Goal: Download file/media

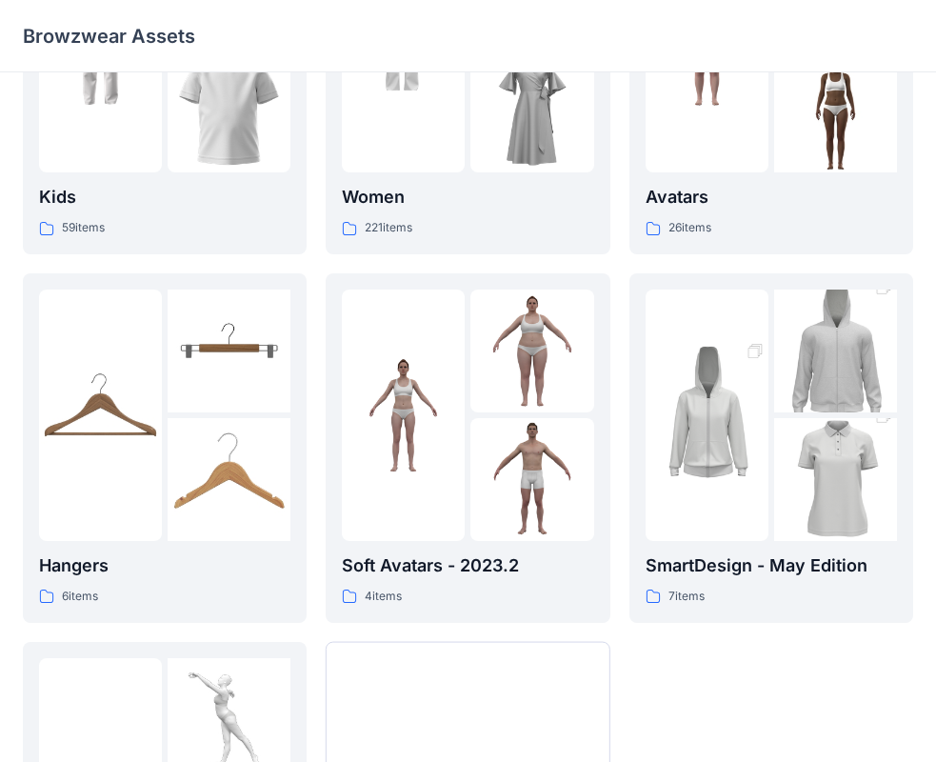
scroll to position [286, 0]
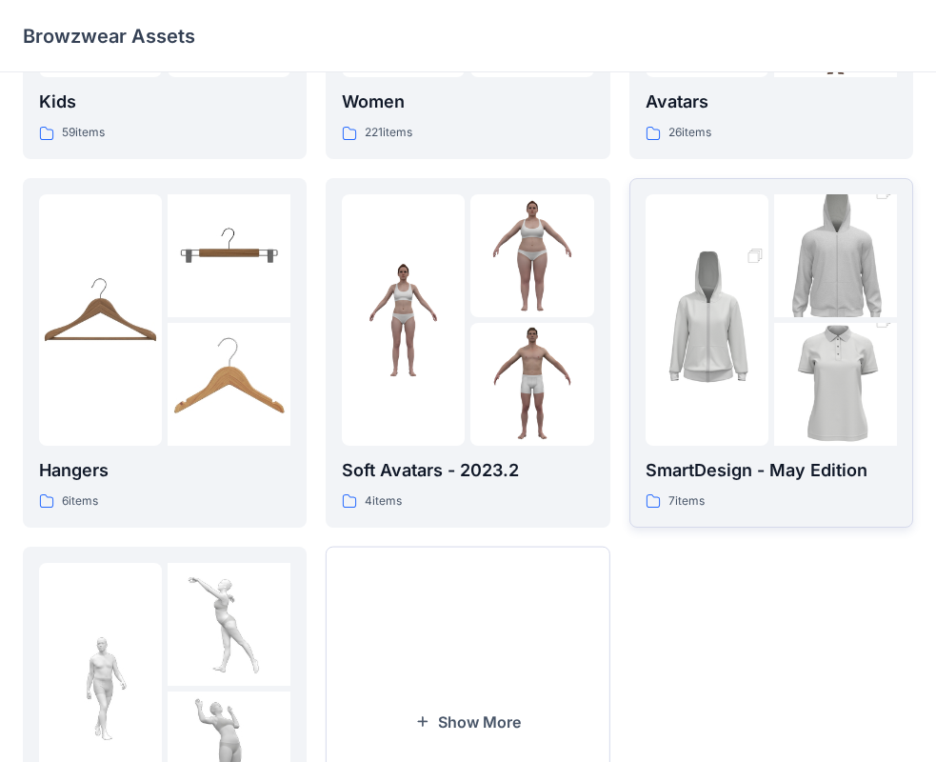
click at [770, 458] on p "SmartDesign - May Edition" at bounding box center [771, 470] width 251 height 27
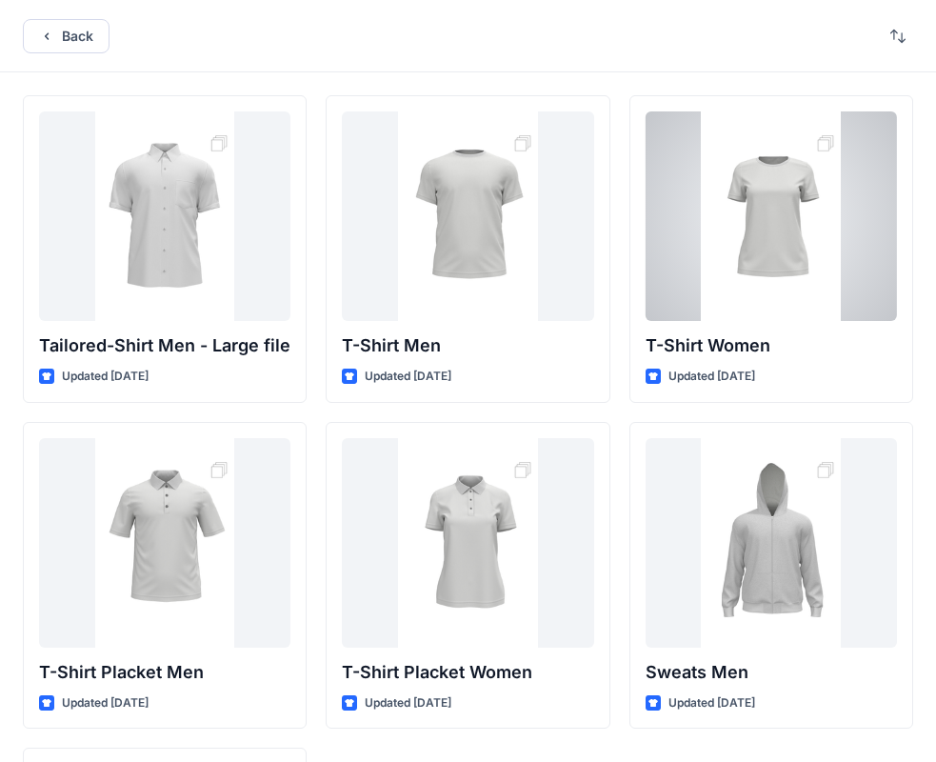
click at [758, 305] on div at bounding box center [771, 215] width 251 height 209
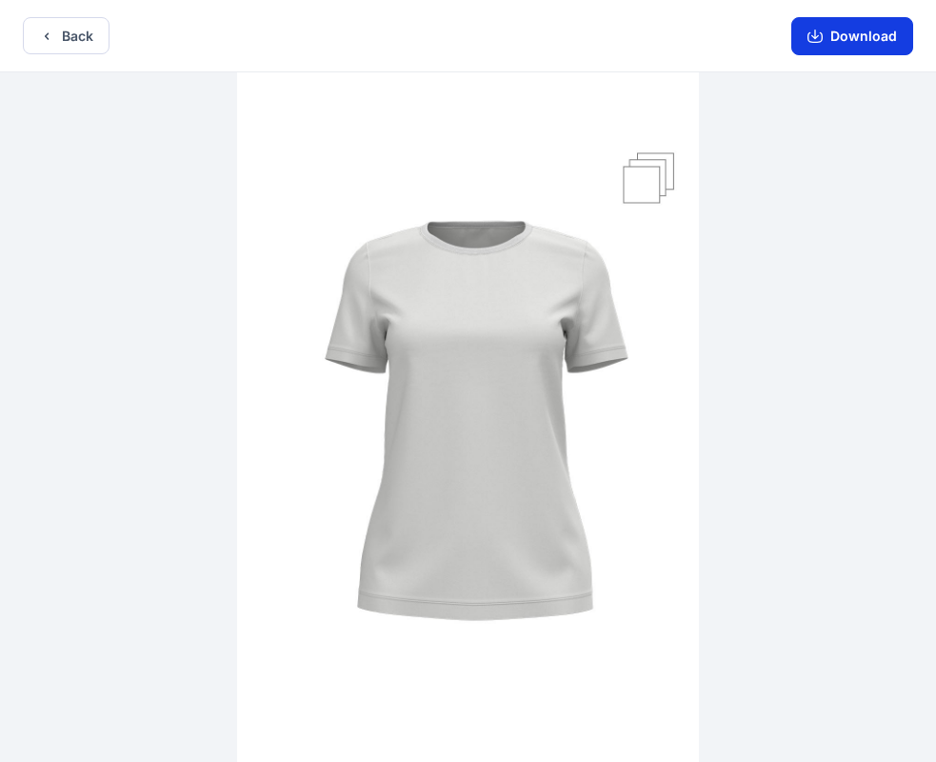
click at [839, 34] on button "Download" at bounding box center [852, 36] width 122 height 38
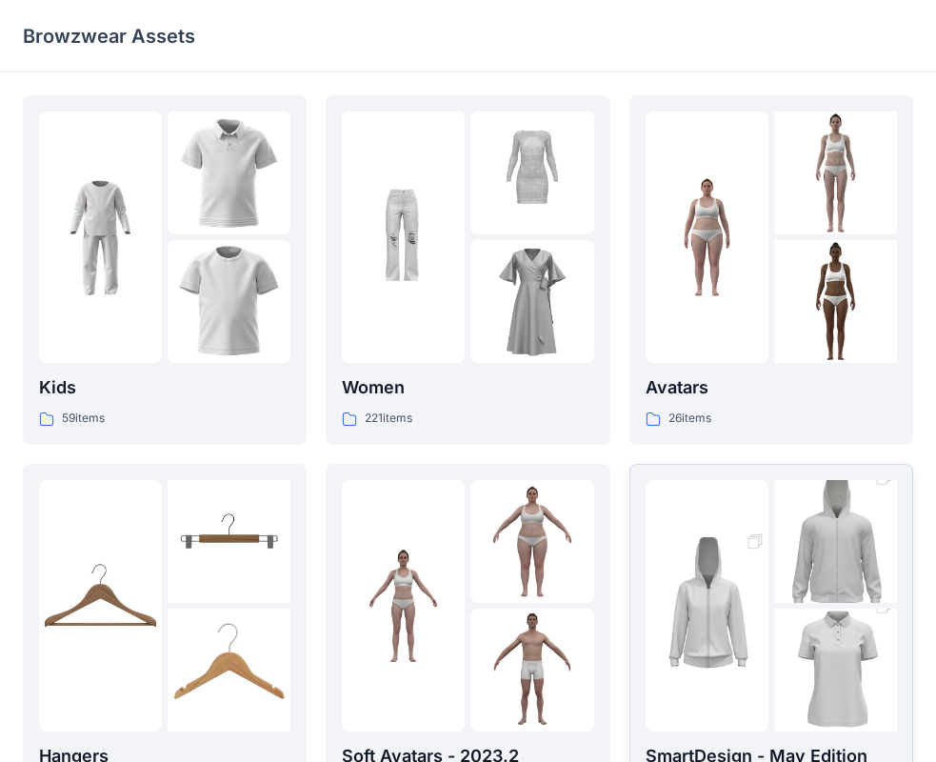
click at [753, 567] on img at bounding box center [707, 605] width 123 height 185
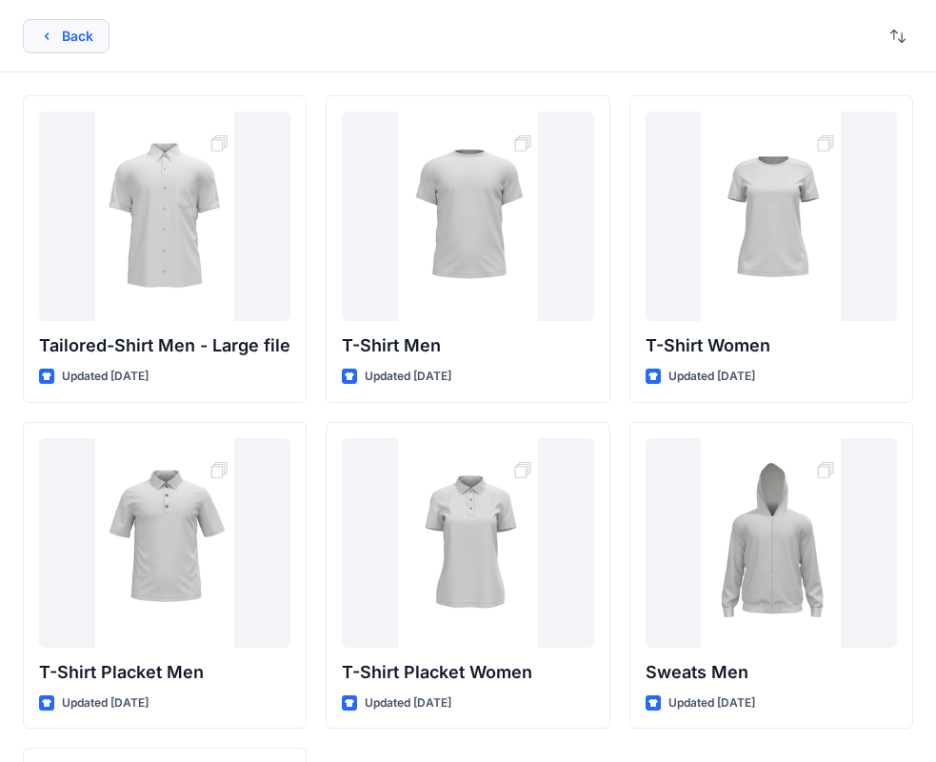
click at [81, 39] on button "Back" at bounding box center [66, 36] width 87 height 34
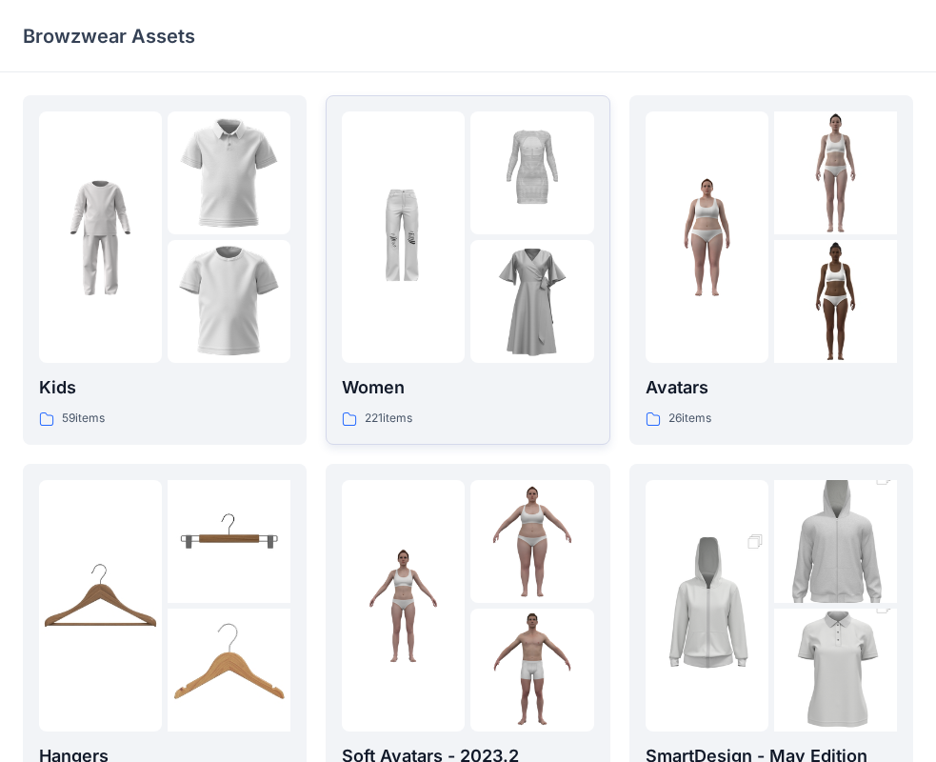
click at [509, 399] on p "Women" at bounding box center [467, 387] width 251 height 27
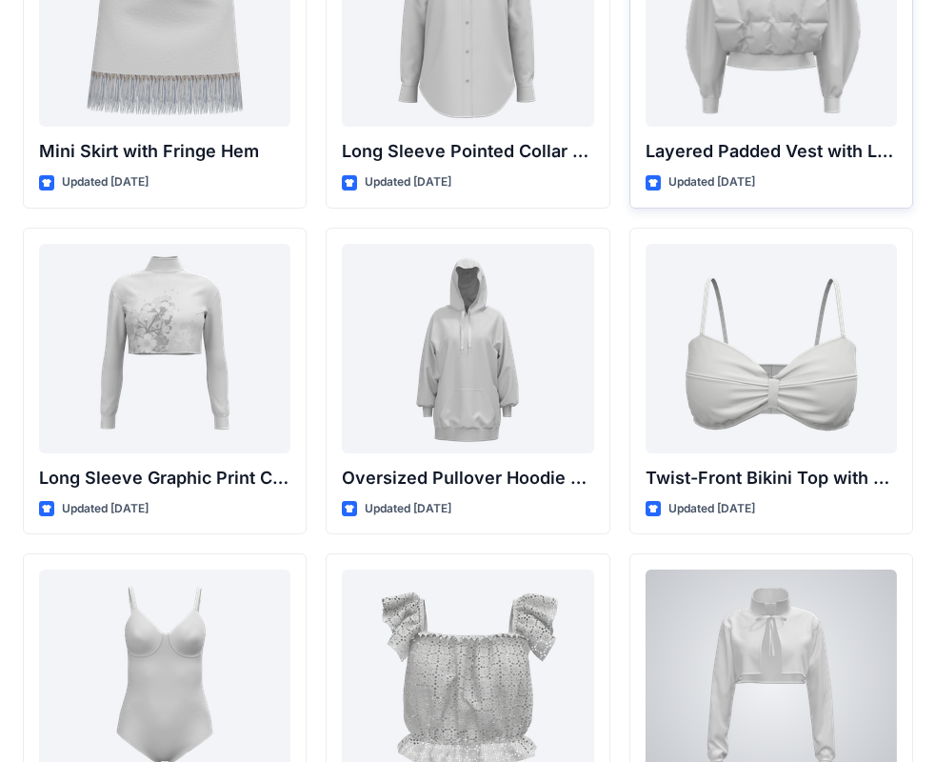
scroll to position [5643, 0]
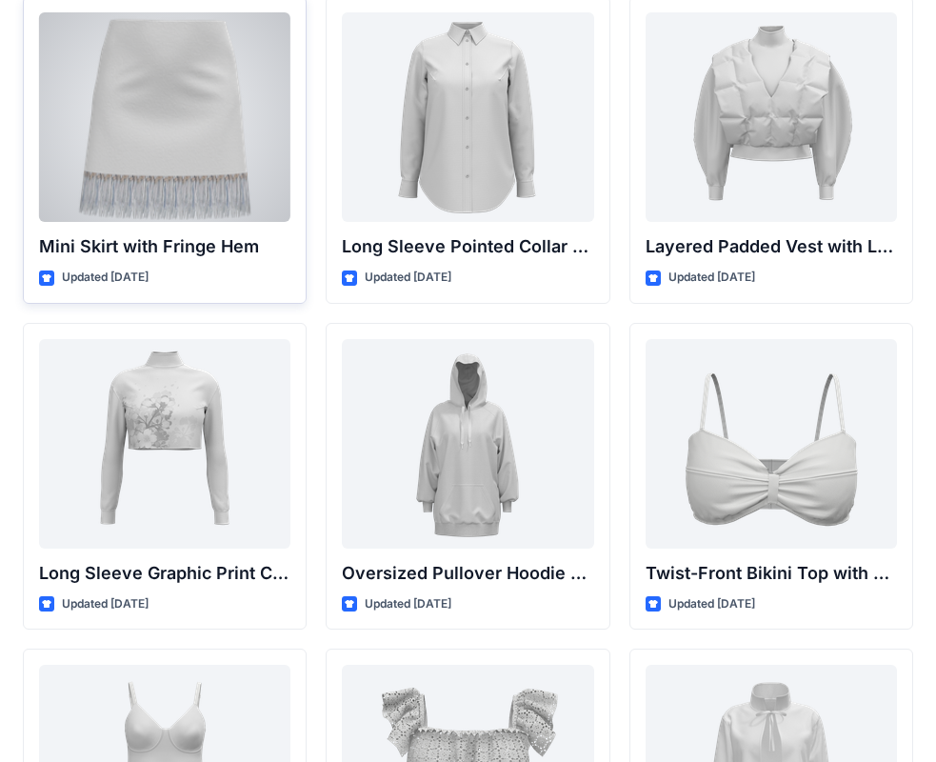
click at [140, 159] on div at bounding box center [164, 116] width 251 height 209
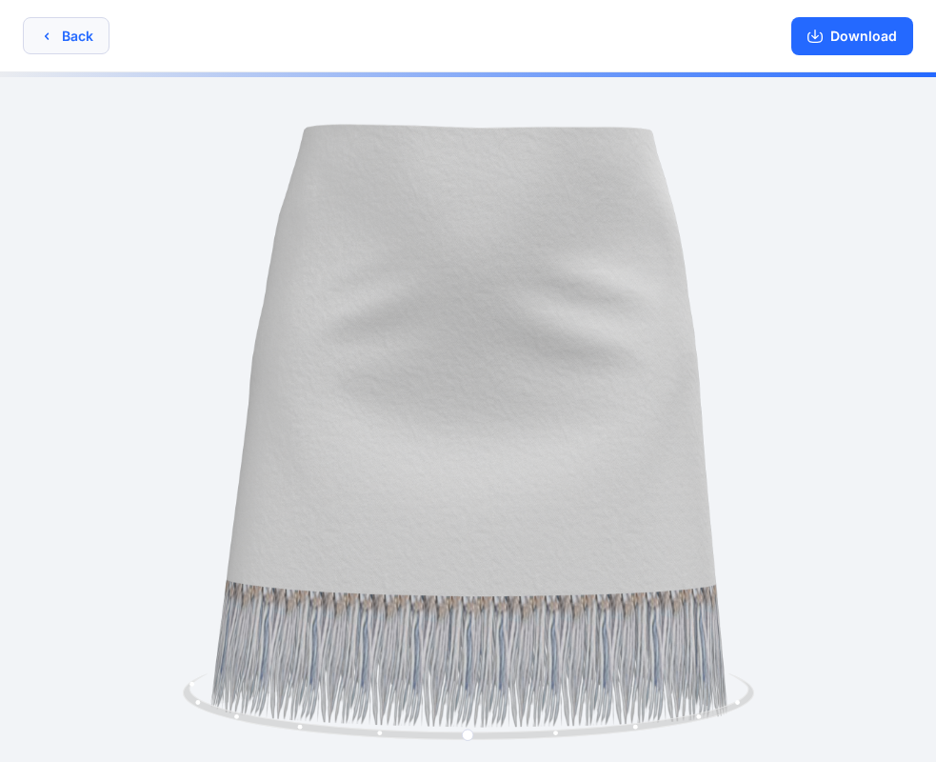
click at [99, 34] on button "Back" at bounding box center [66, 35] width 87 height 37
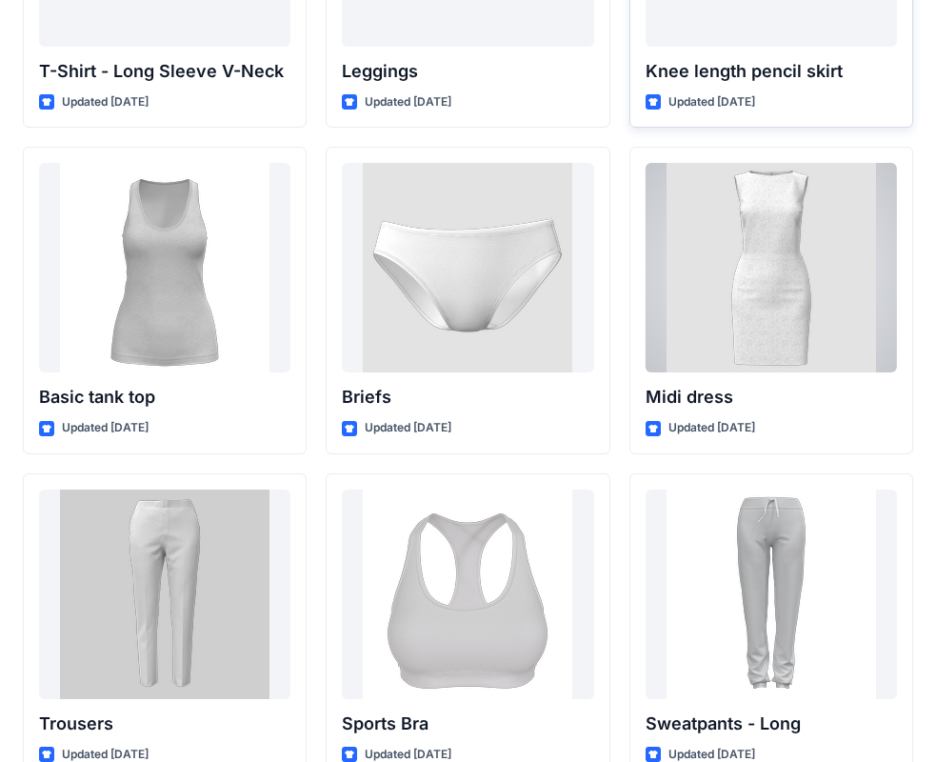
scroll to position [15318, 0]
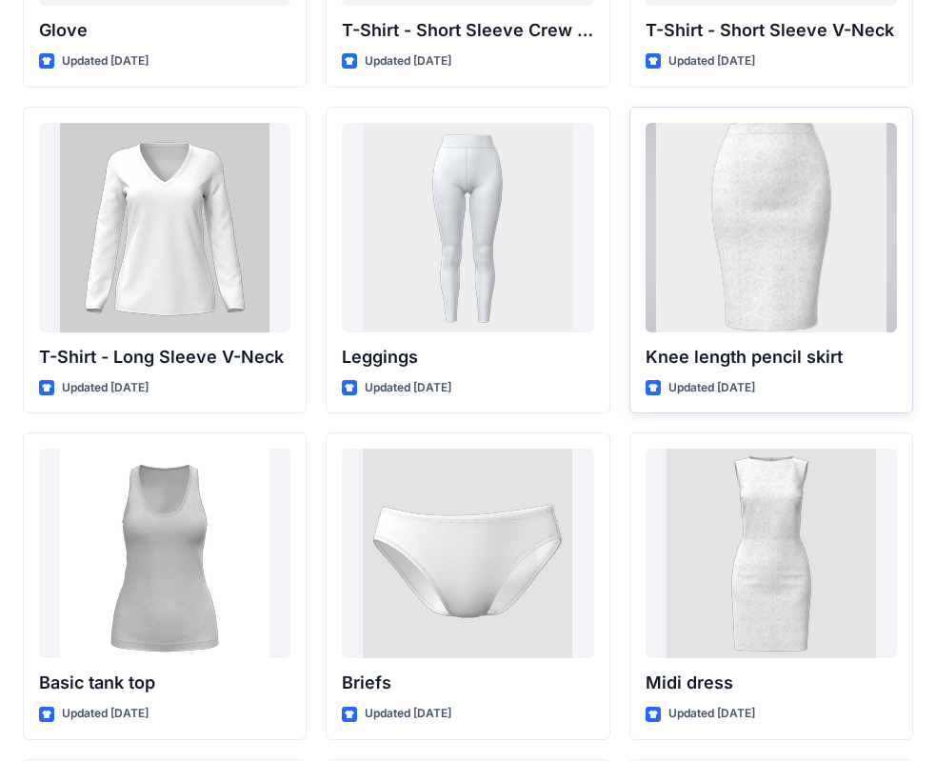
click at [771, 235] on div at bounding box center [771, 227] width 251 height 209
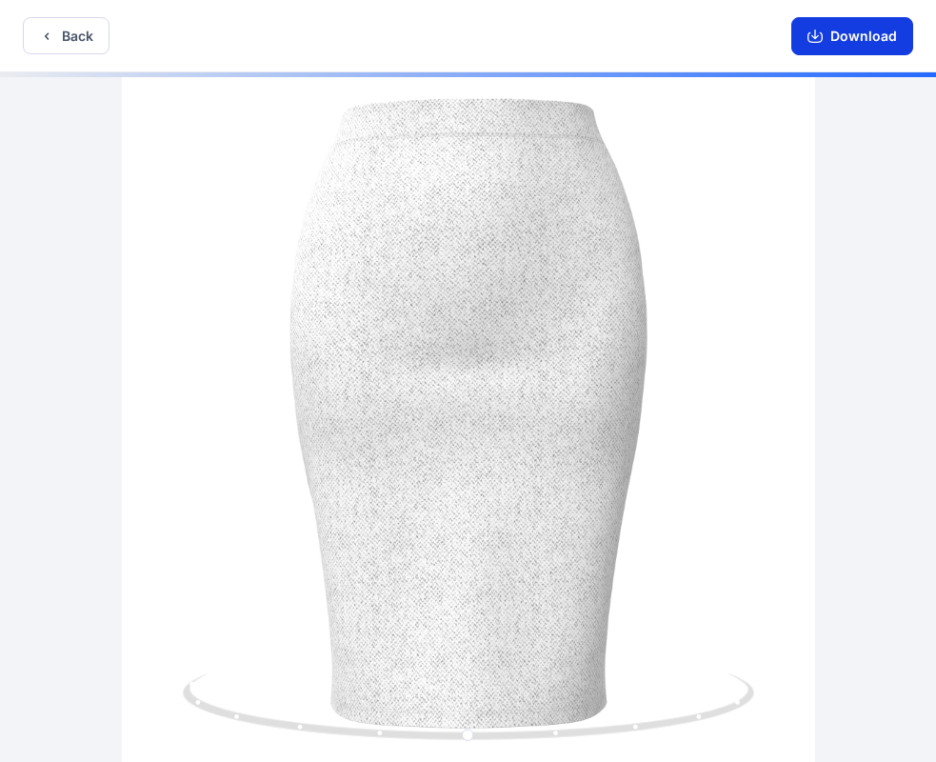
click at [867, 42] on button "Download" at bounding box center [852, 36] width 122 height 38
